Goal: Information Seeking & Learning: Learn about a topic

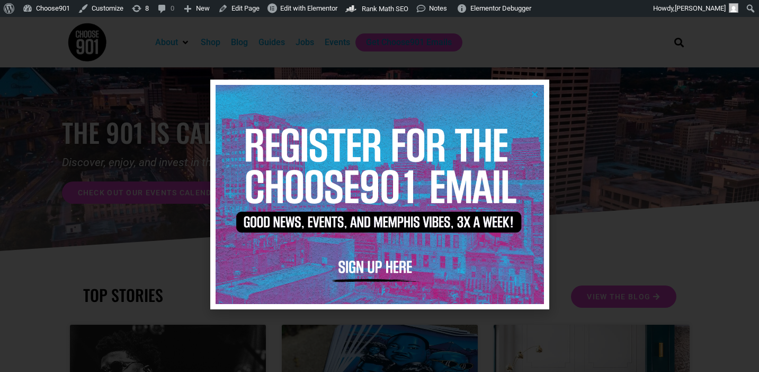
click at [534, 92] on icon "Close" at bounding box center [535, 94] width 8 height 8
click at [540, 92] on img at bounding box center [380, 194] width 329 height 219
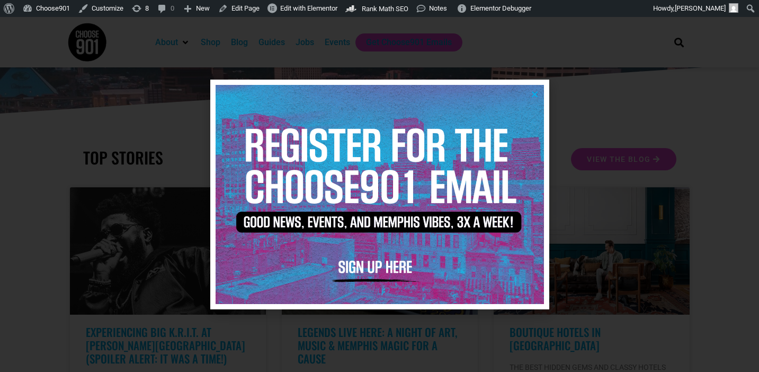
scroll to position [136, 0]
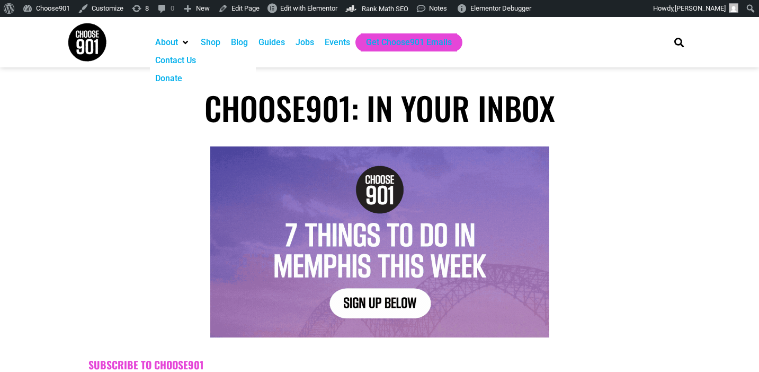
click at [96, 41] on img at bounding box center [87, 42] width 40 height 40
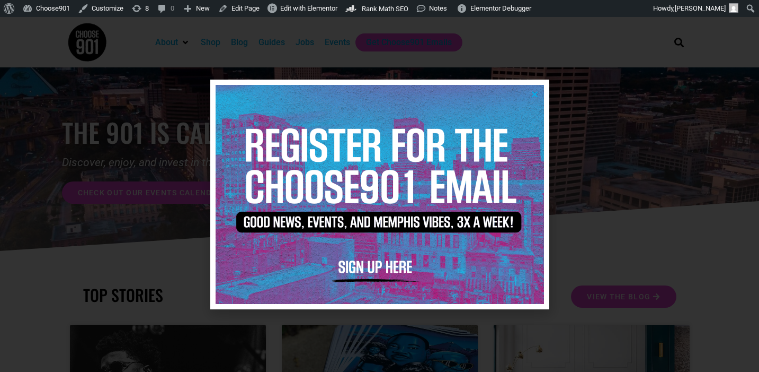
click at [537, 92] on icon "Close" at bounding box center [535, 94] width 8 height 8
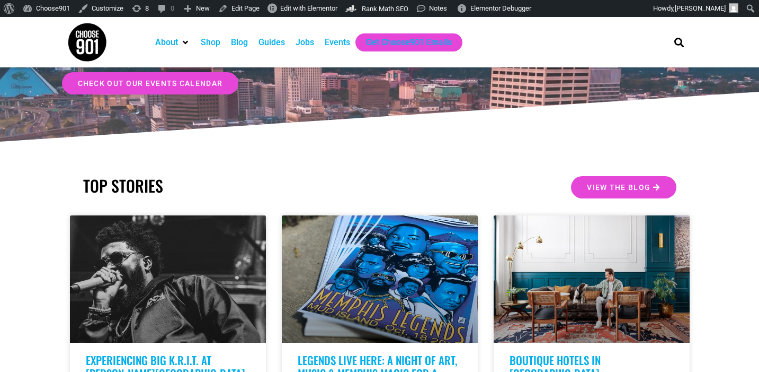
scroll to position [184, 0]
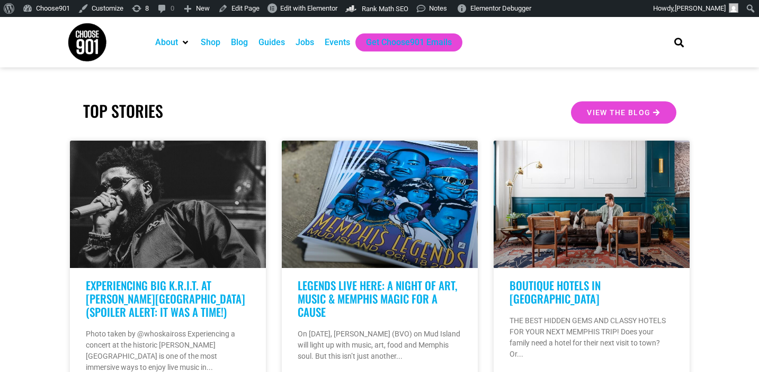
click at [243, 41] on div "Blog" at bounding box center [239, 42] width 17 height 13
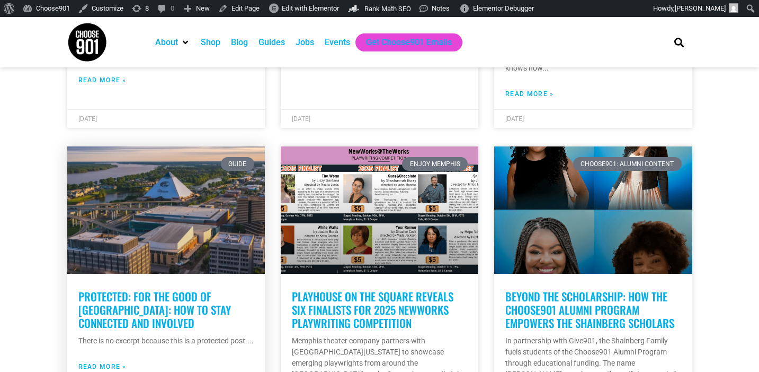
scroll to position [497, 0]
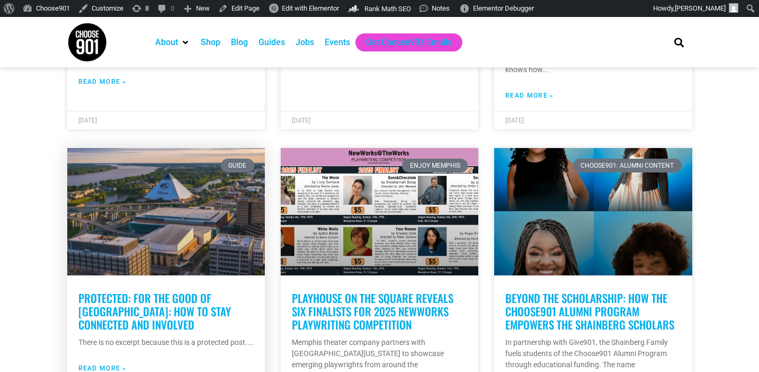
click at [158, 298] on link "Protected: For the Good of [GEOGRAPHIC_DATA]: How to Stay Connected and Involved" at bounding box center [154, 310] width 153 height 43
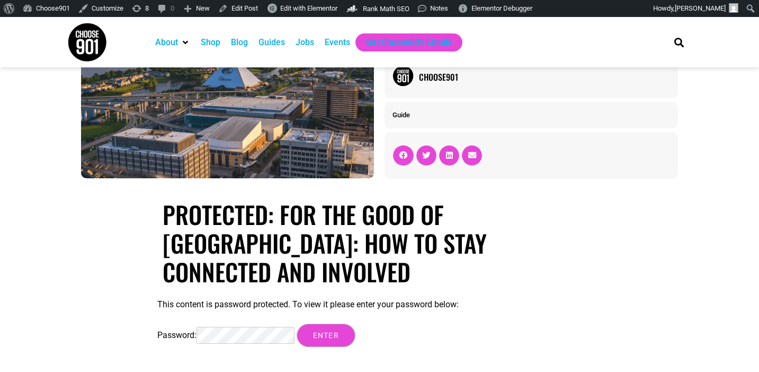
scroll to position [55, 0]
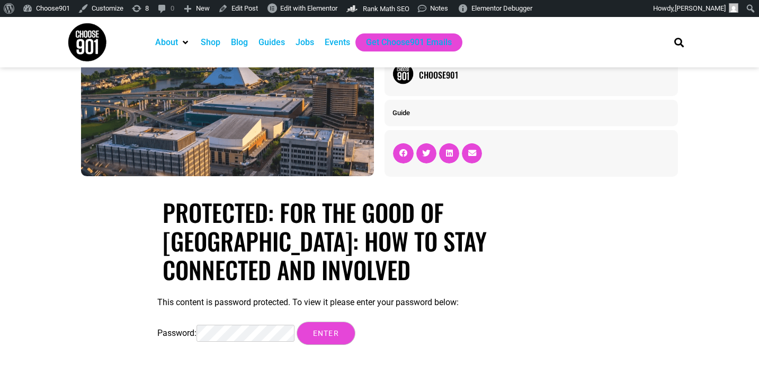
click at [297, 321] on input "Enter" at bounding box center [326, 332] width 59 height 23
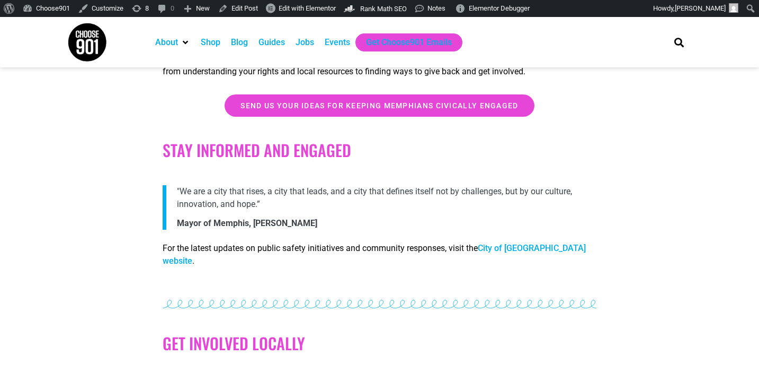
scroll to position [303, 0]
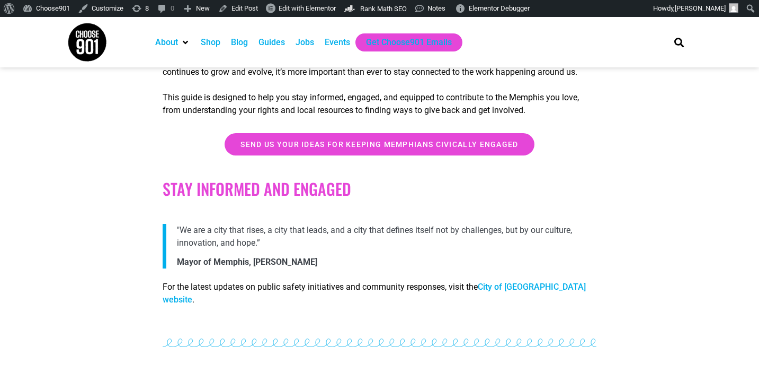
click at [356, 179] on h2 "Stay Informed and Engaged" at bounding box center [380, 188] width 435 height 19
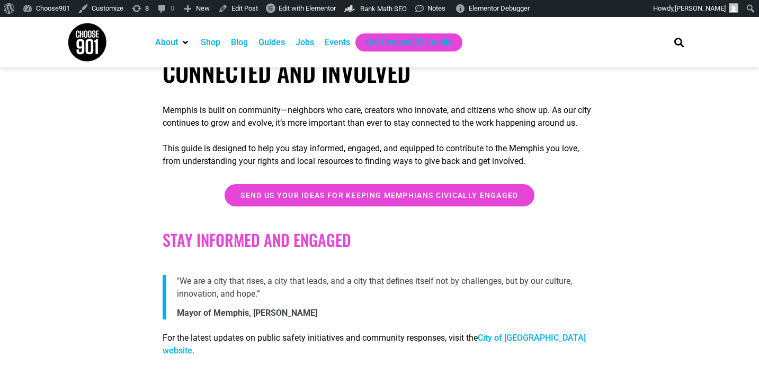
scroll to position [252, 0]
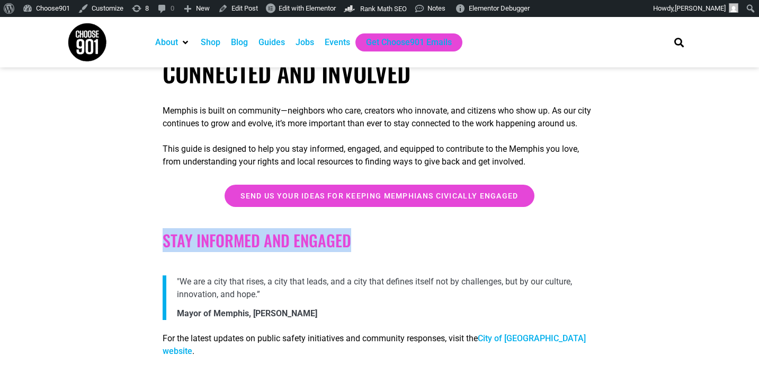
drag, startPoint x: 365, startPoint y: 228, endPoint x: 157, endPoint y: 229, distance: 207.2
click at [157, 229] on div "Stay Informed and Engaged "We are a city that rises, a city that leads, and a c…" at bounding box center [379, 293] width 445 height 163
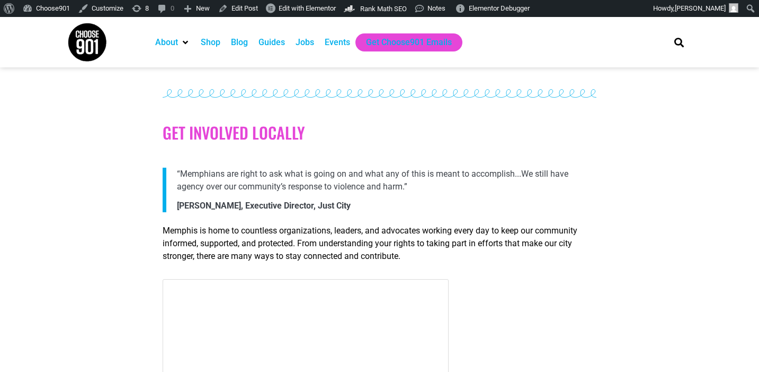
scroll to position [553, 0]
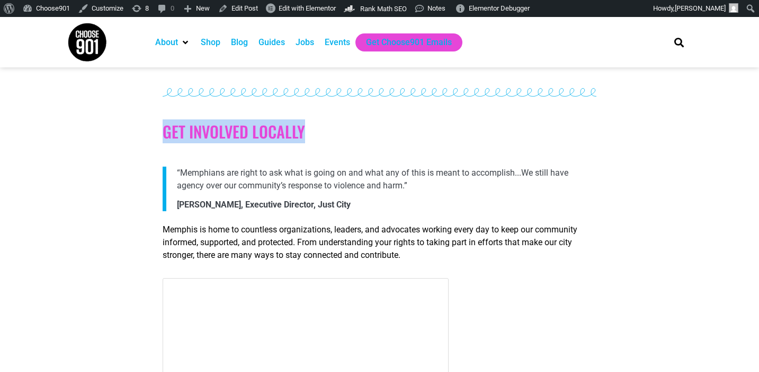
drag, startPoint x: 323, startPoint y: 101, endPoint x: 162, endPoint y: 105, distance: 161.7
copy h2 "Get Involved Locally"
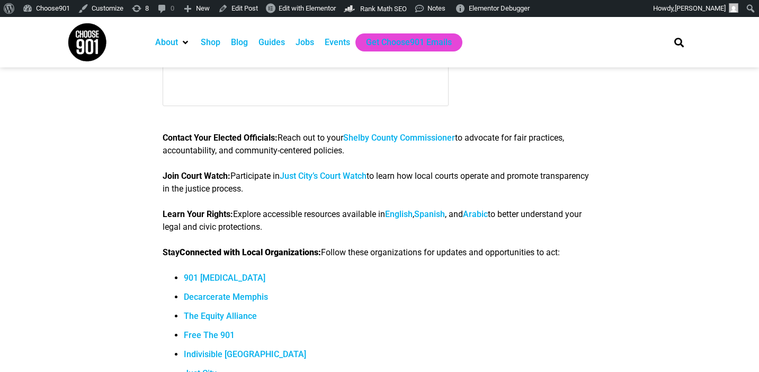
scroll to position [1194, 0]
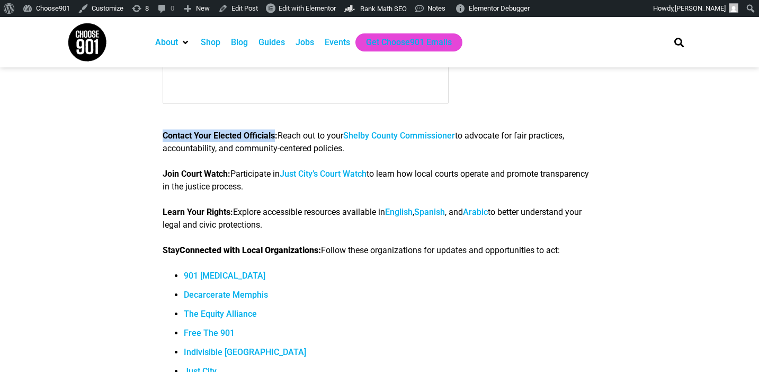
drag, startPoint x: 164, startPoint y: 107, endPoint x: 286, endPoint y: 110, distance: 121.9
click at [278, 130] on strong "Contact Your Elected Officials:" at bounding box center [220, 135] width 115 height 10
copy strong "Contact Your Elected Officials"
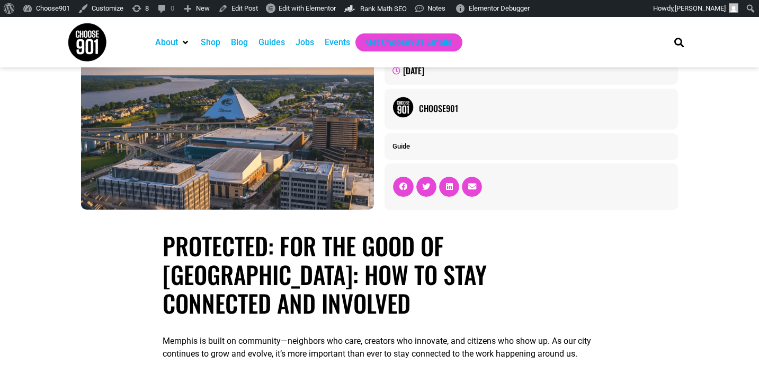
scroll to position [24, 0]
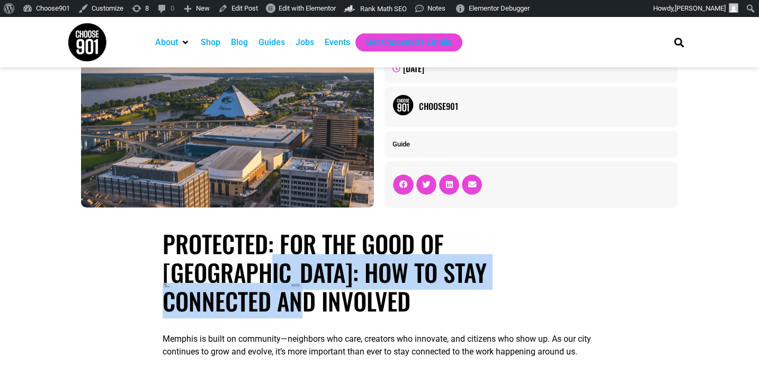
drag, startPoint x: 553, startPoint y: 240, endPoint x: 564, endPoint y: 273, distance: 34.7
click at [564, 273] on h1 "Protected: For the Good of [GEOGRAPHIC_DATA]: How to Stay Connected and Involved" at bounding box center [380, 272] width 435 height 86
copy h1 "How to Stay Connected and Involved"
